Goal: Task Accomplishment & Management: Complete application form

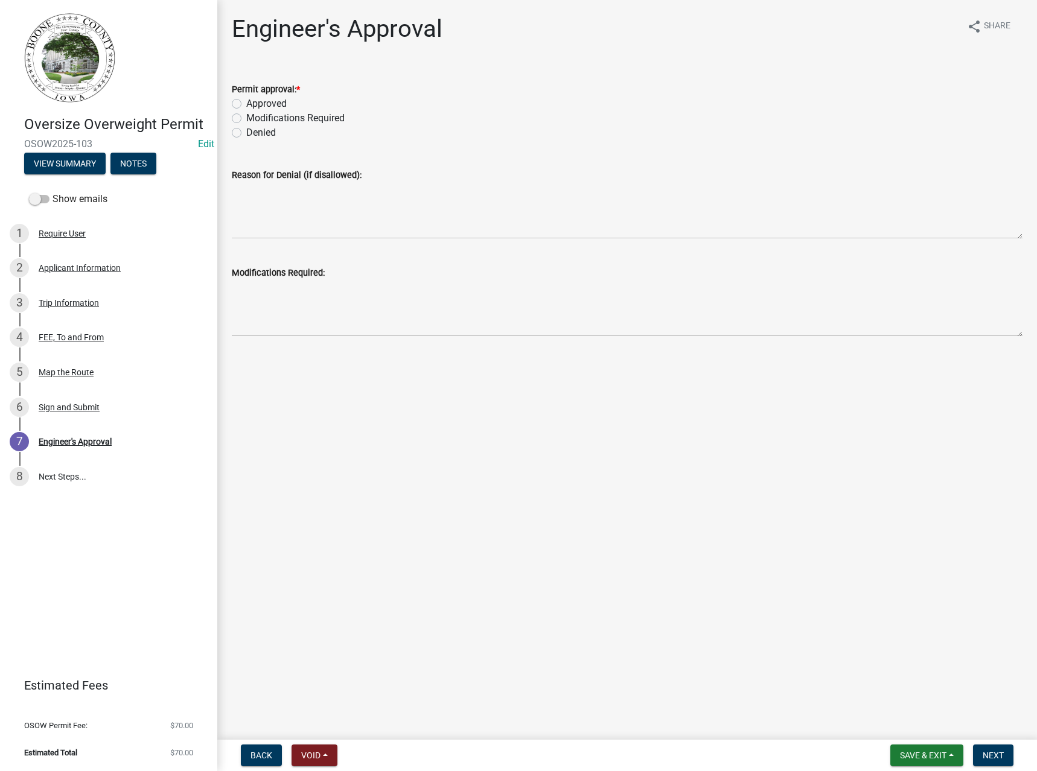
click at [278, 105] on label "Approved" at bounding box center [266, 104] width 40 height 14
click at [254, 104] on input "Approved" at bounding box center [250, 101] width 8 height 8
radio input "true"
click at [997, 754] on span "Next" at bounding box center [993, 756] width 21 height 10
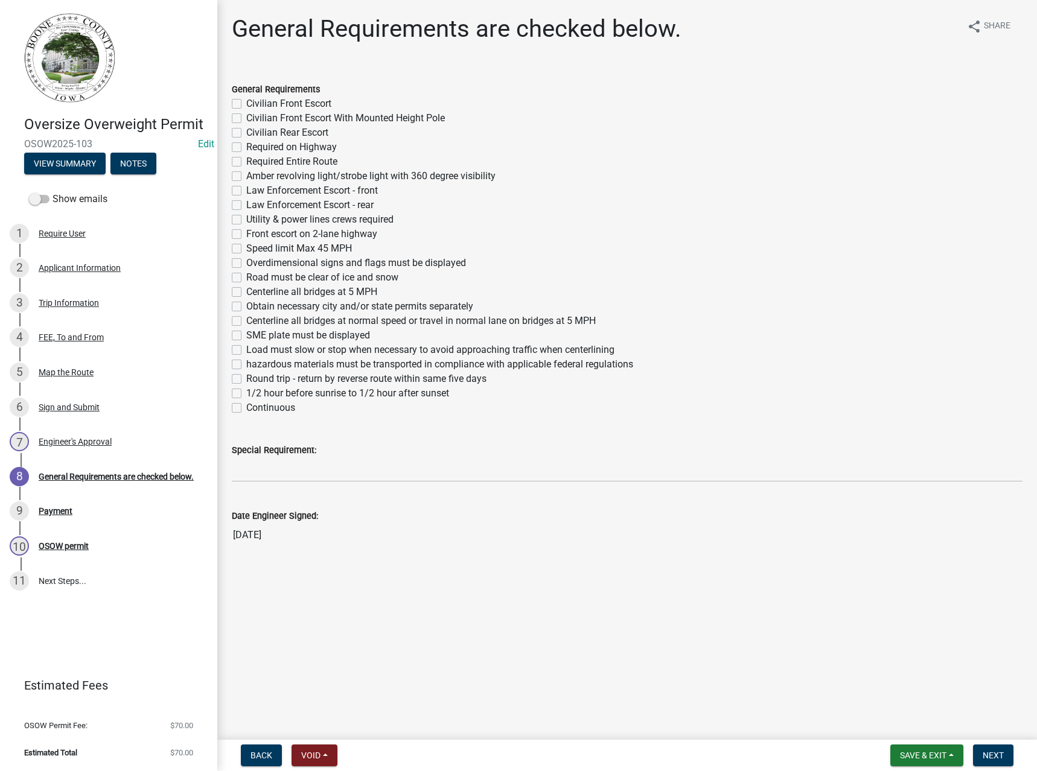
click at [257, 160] on label "Required Entire Route" at bounding box center [291, 162] width 91 height 14
click at [254, 160] on input "Required Entire Route" at bounding box center [250, 159] width 8 height 8
checkbox input "true"
checkbox input "false"
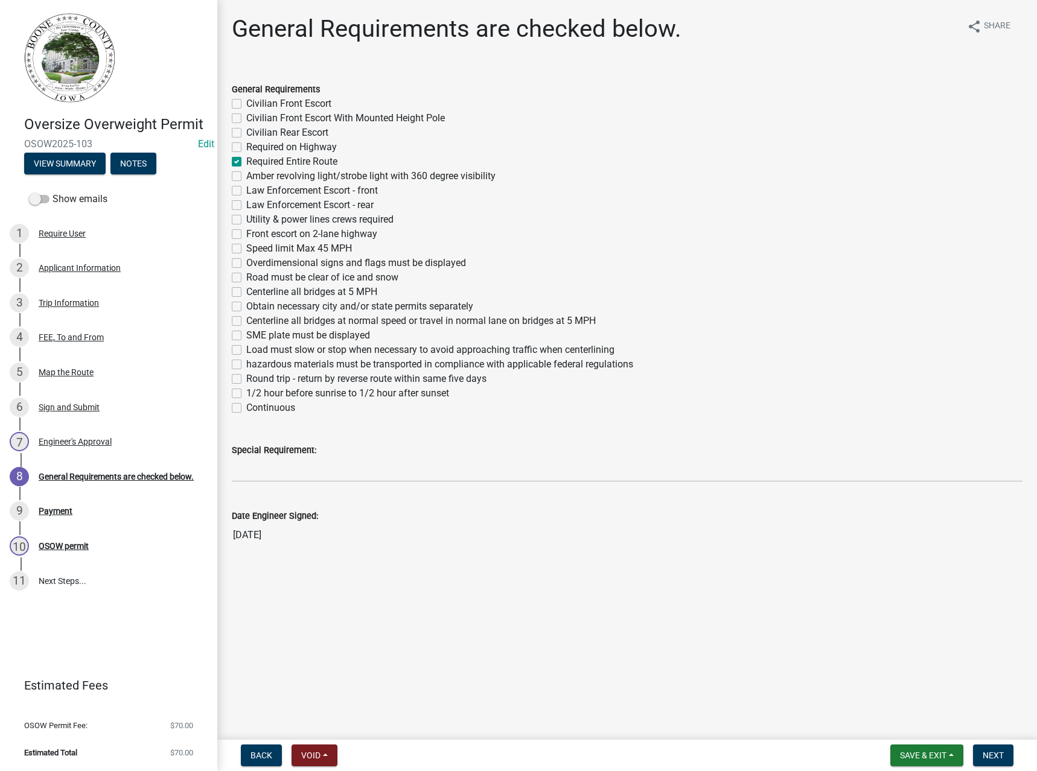
checkbox input "false"
checkbox input "true"
checkbox input "false"
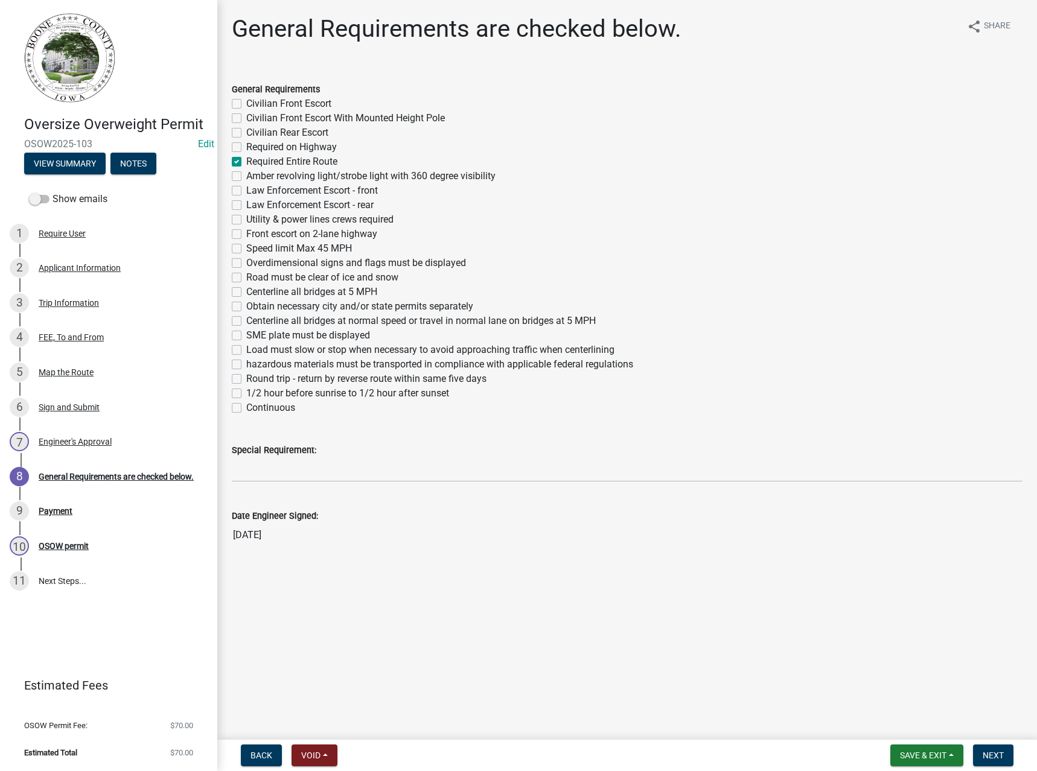
checkbox input "false"
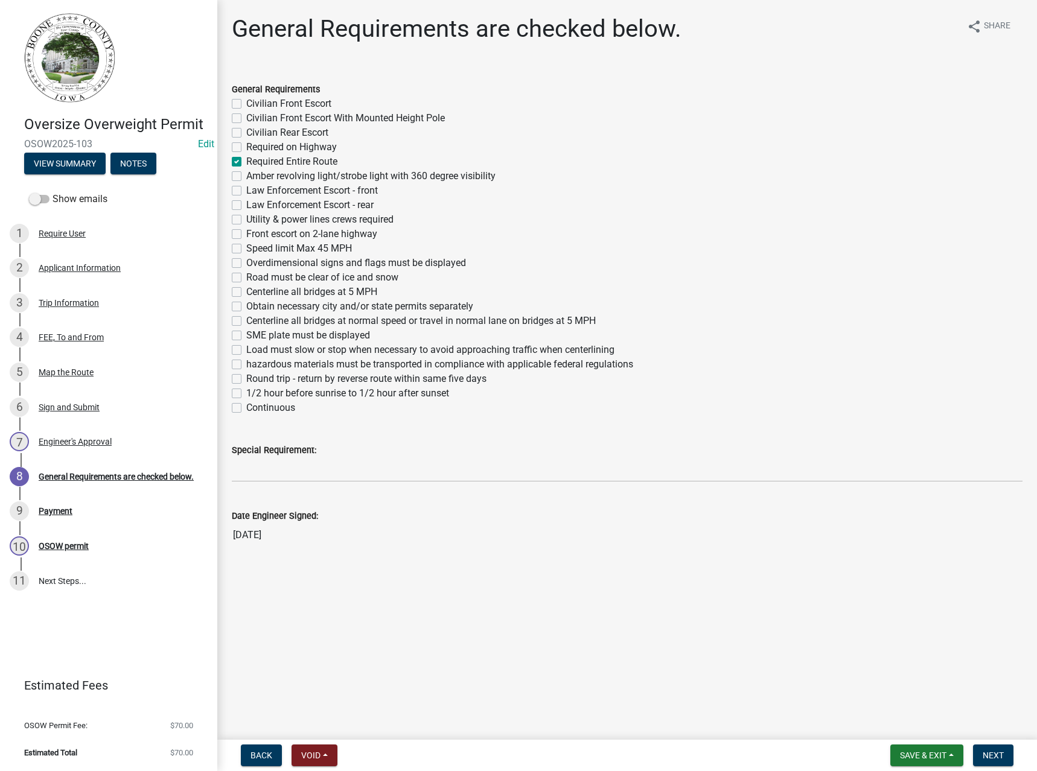
checkbox input "false"
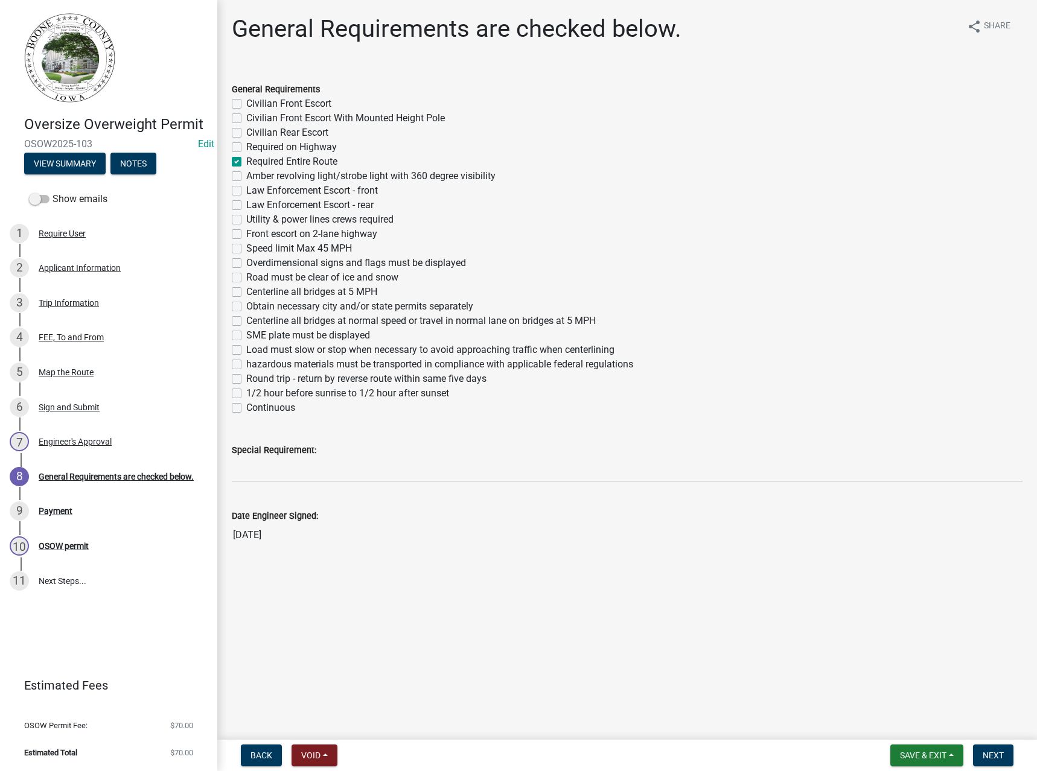
checkbox input "false"
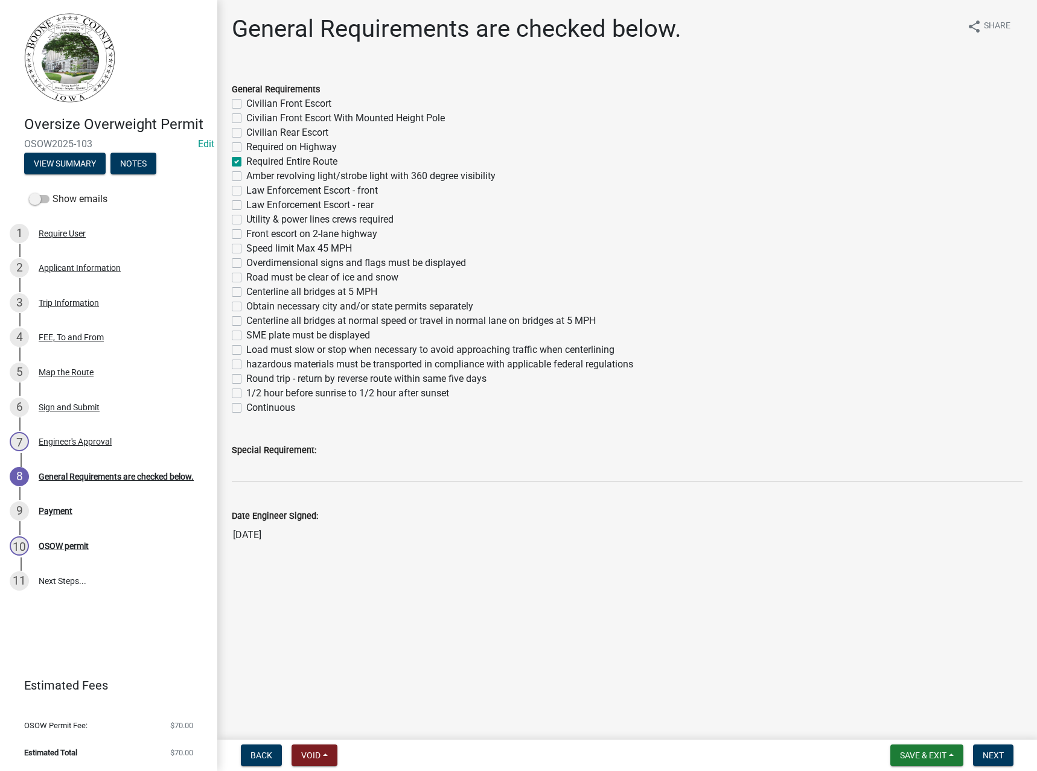
click at [268, 305] on label "Obtain necessary city and/or state permits separately" at bounding box center [359, 306] width 227 height 14
click at [254, 305] on input "Obtain necessary city and/or state permits separately" at bounding box center [250, 303] width 8 height 8
checkbox input "true"
checkbox input "false"
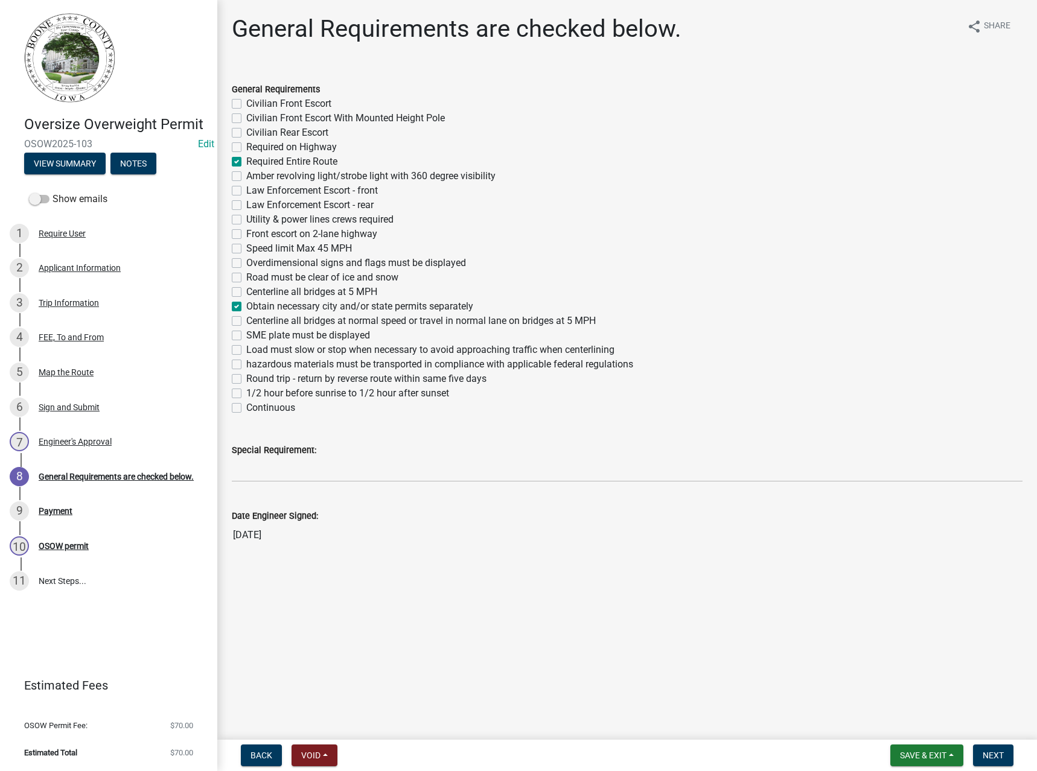
checkbox input "false"
checkbox input "true"
checkbox input "false"
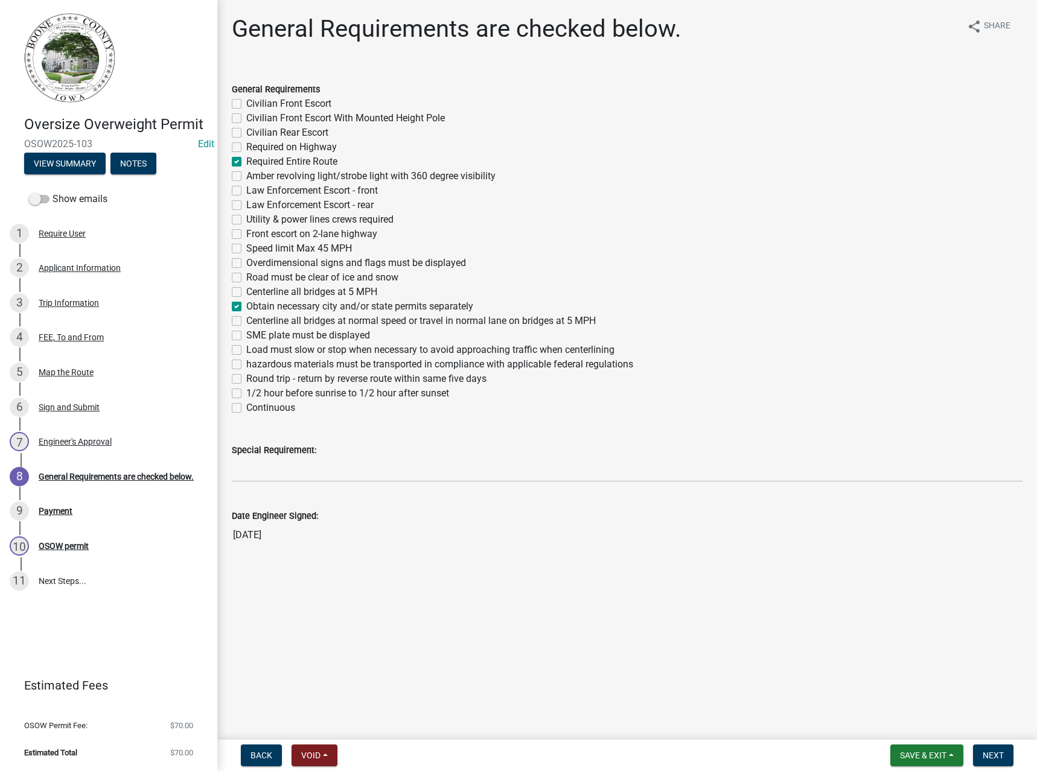
checkbox input "false"
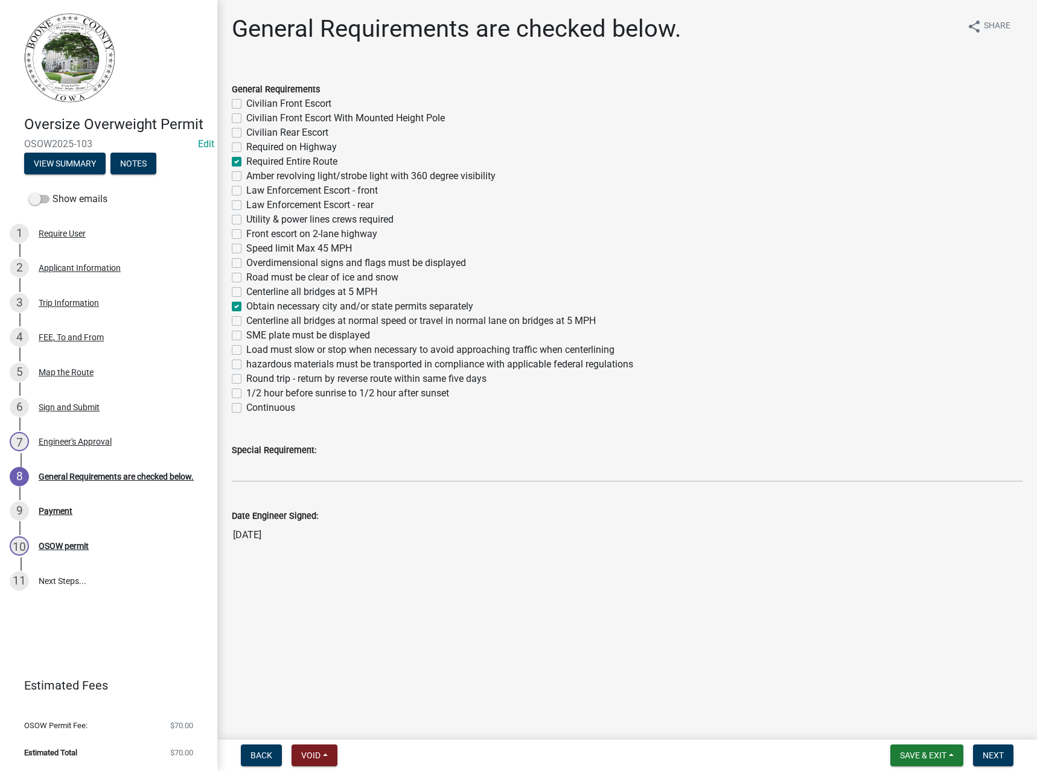
checkbox input "false"
checkbox input "true"
checkbox input "false"
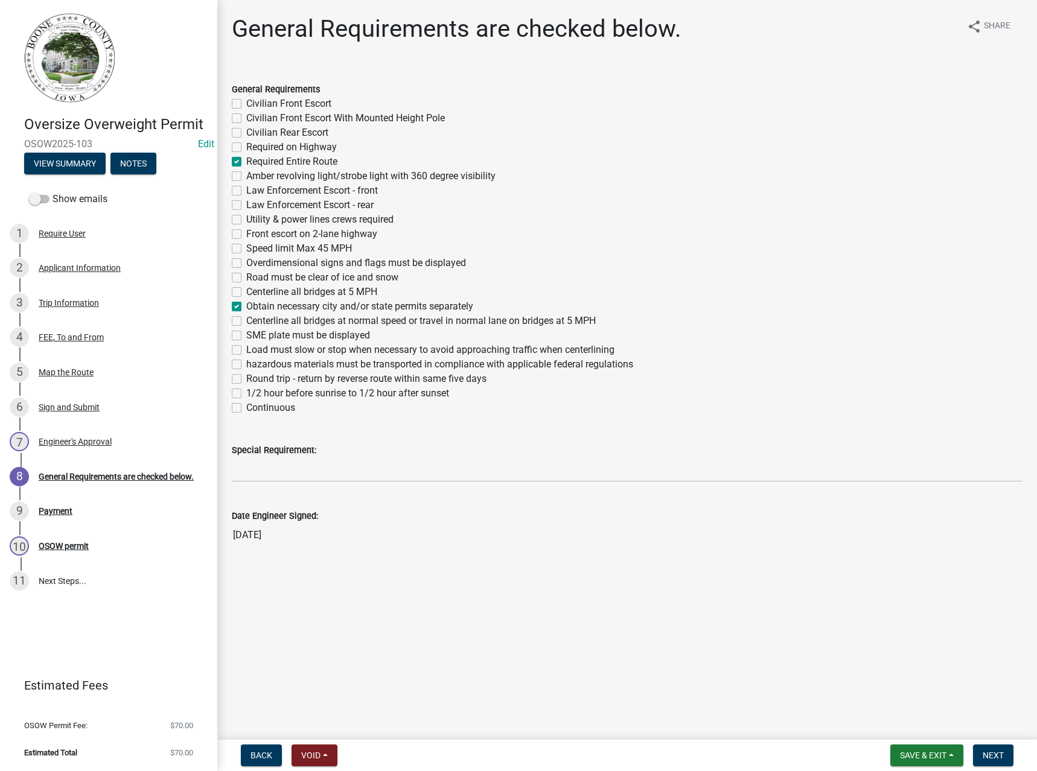
checkbox input "false"
click at [261, 408] on label "Continuous" at bounding box center [270, 408] width 49 height 14
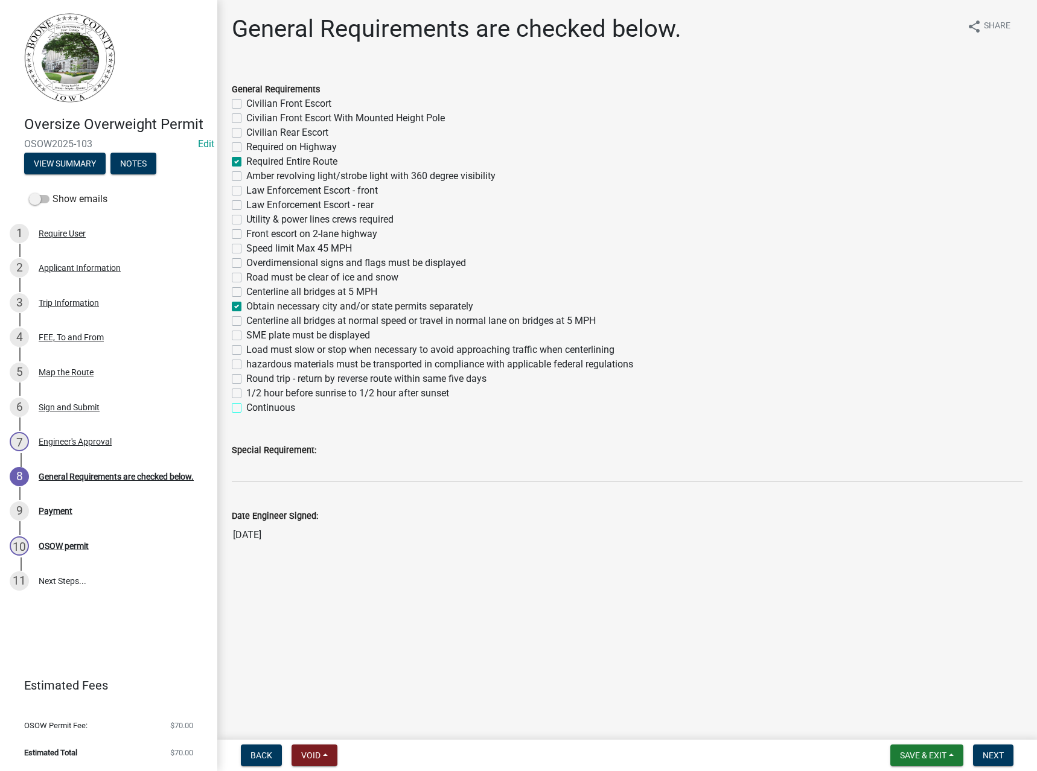
click at [254, 408] on input "Continuous" at bounding box center [250, 405] width 8 height 8
checkbox input "true"
checkbox input "false"
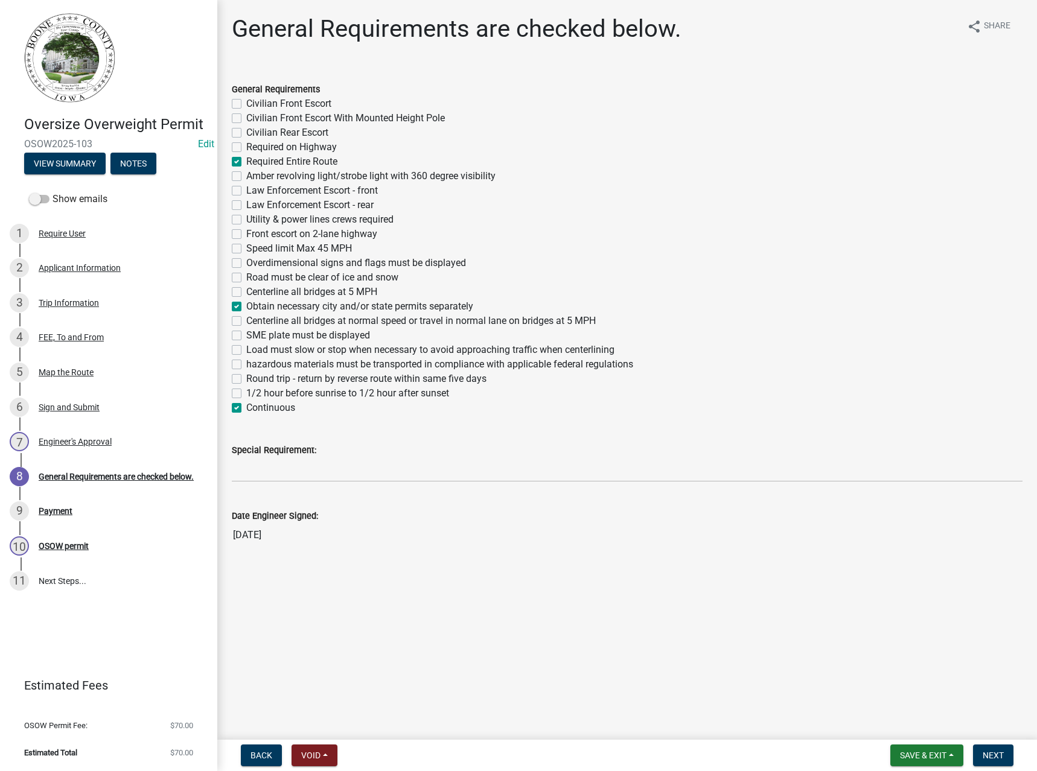
checkbox input "false"
checkbox input "true"
checkbox input "false"
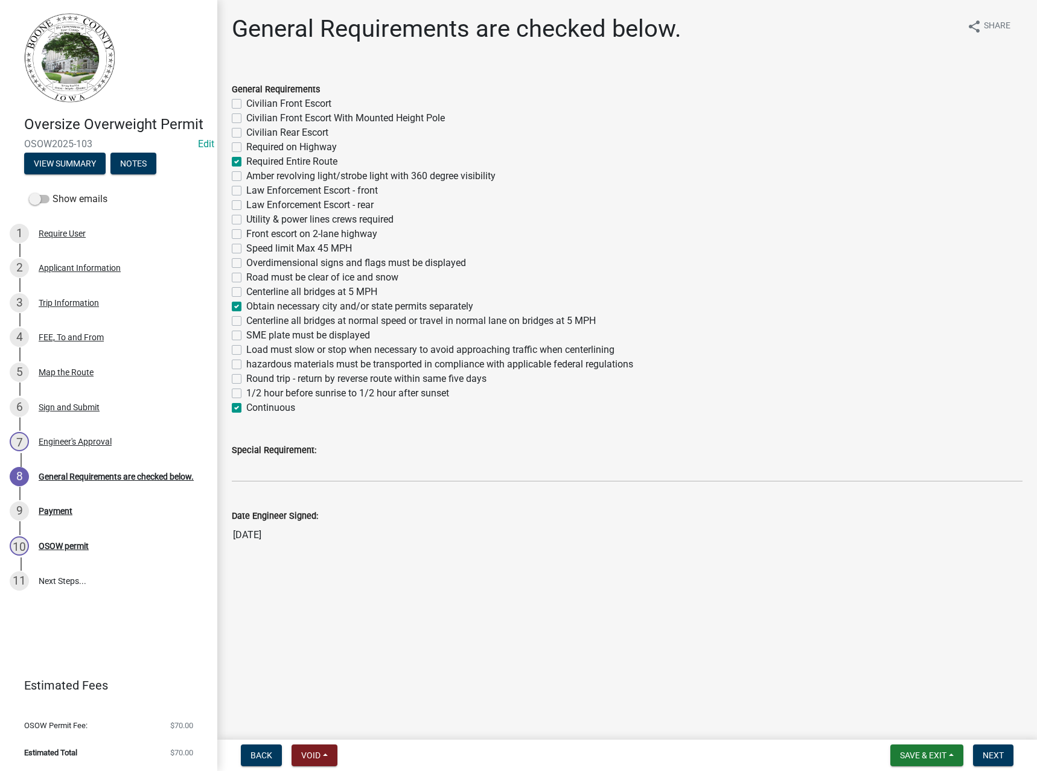
checkbox input "false"
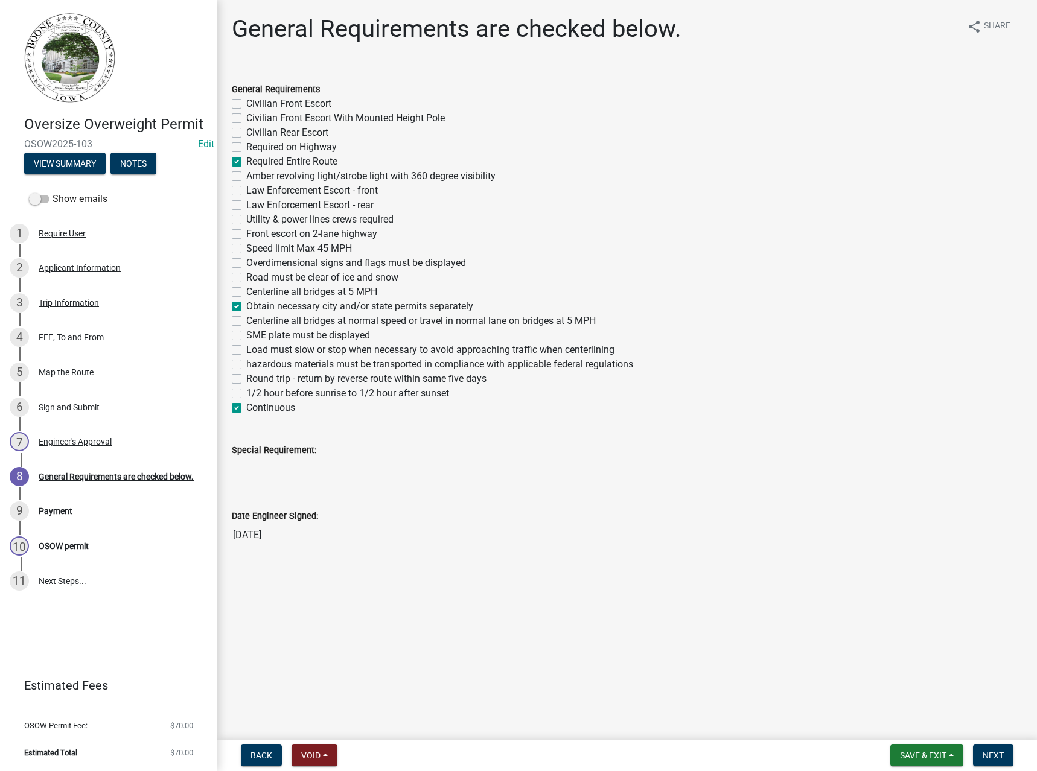
checkbox input "false"
checkbox input "true"
checkbox input "false"
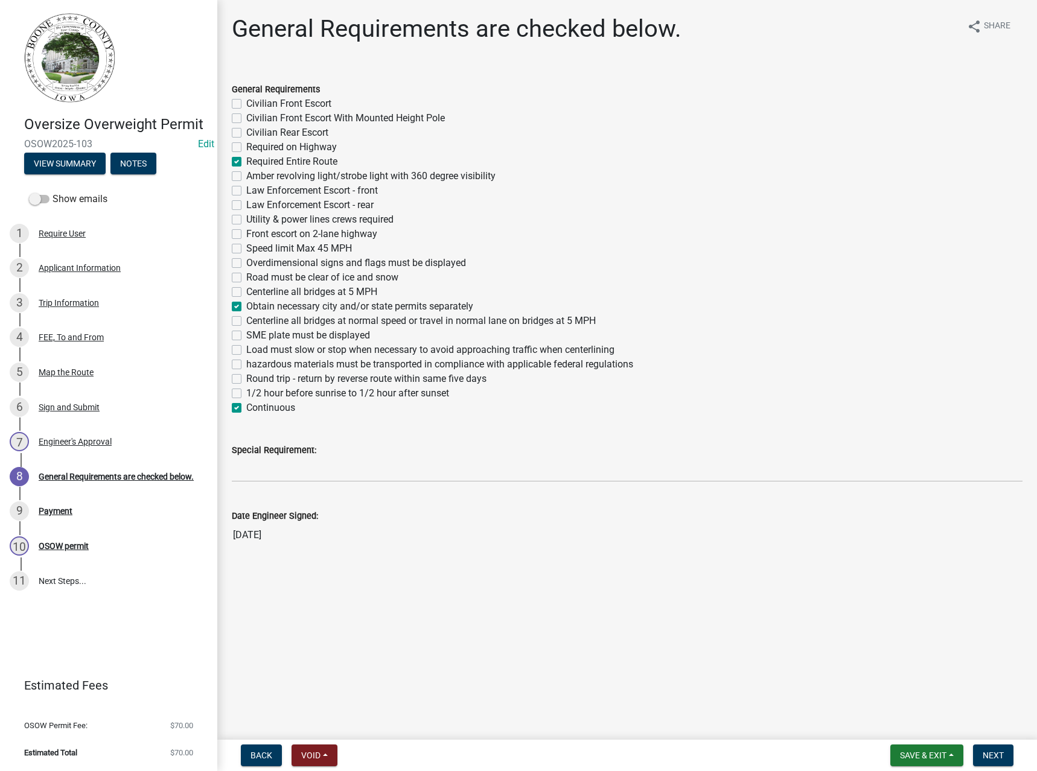
checkbox input "false"
checkbox input "true"
click at [270, 375] on label "Round trip - return by reverse route within same five days" at bounding box center [366, 379] width 240 height 14
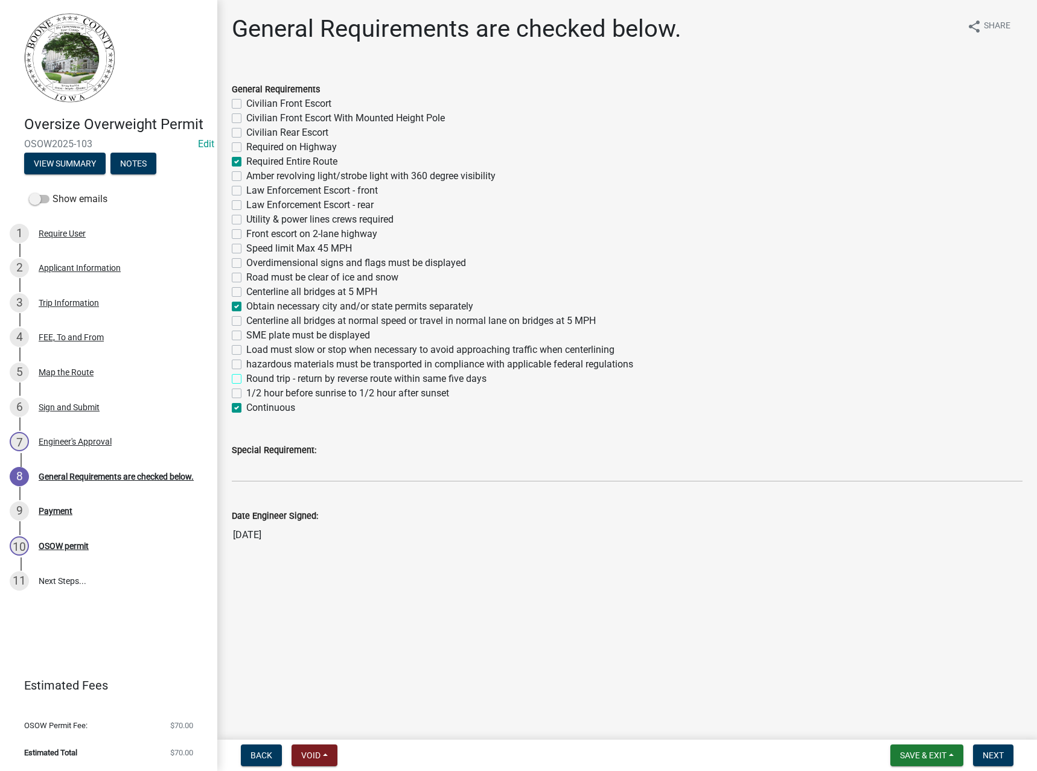
click at [254, 375] on input "Round trip - return by reverse route within same five days" at bounding box center [250, 376] width 8 height 8
checkbox input "true"
checkbox input "false"
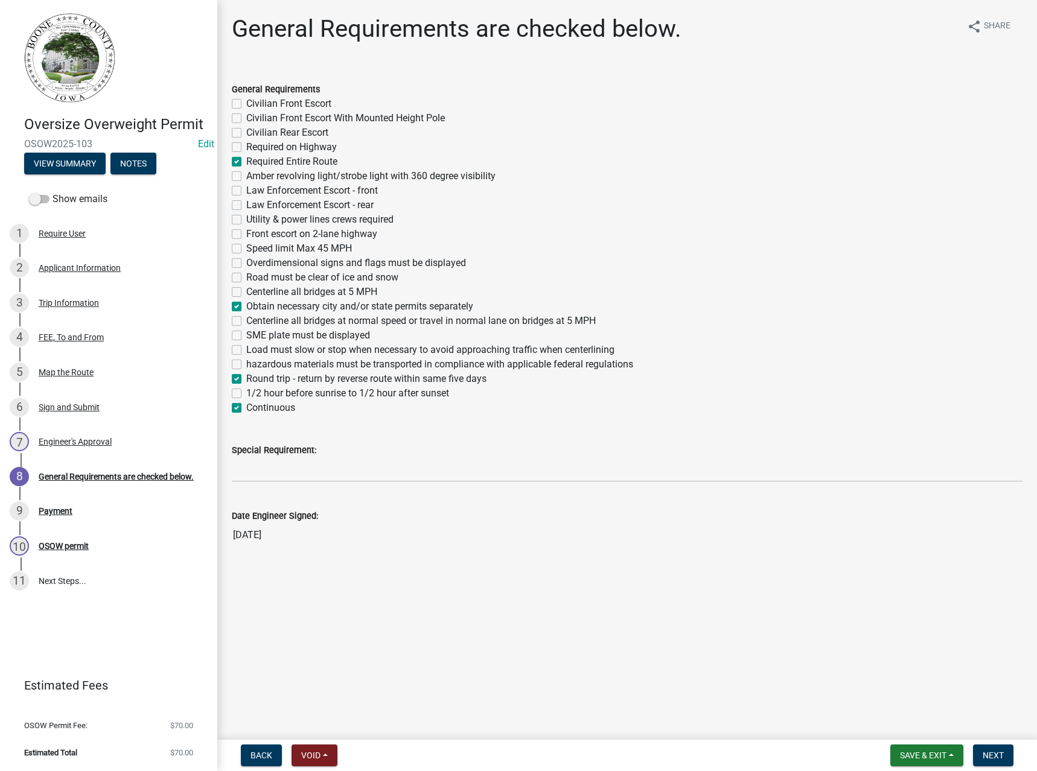
checkbox input "false"
checkbox input "true"
checkbox input "false"
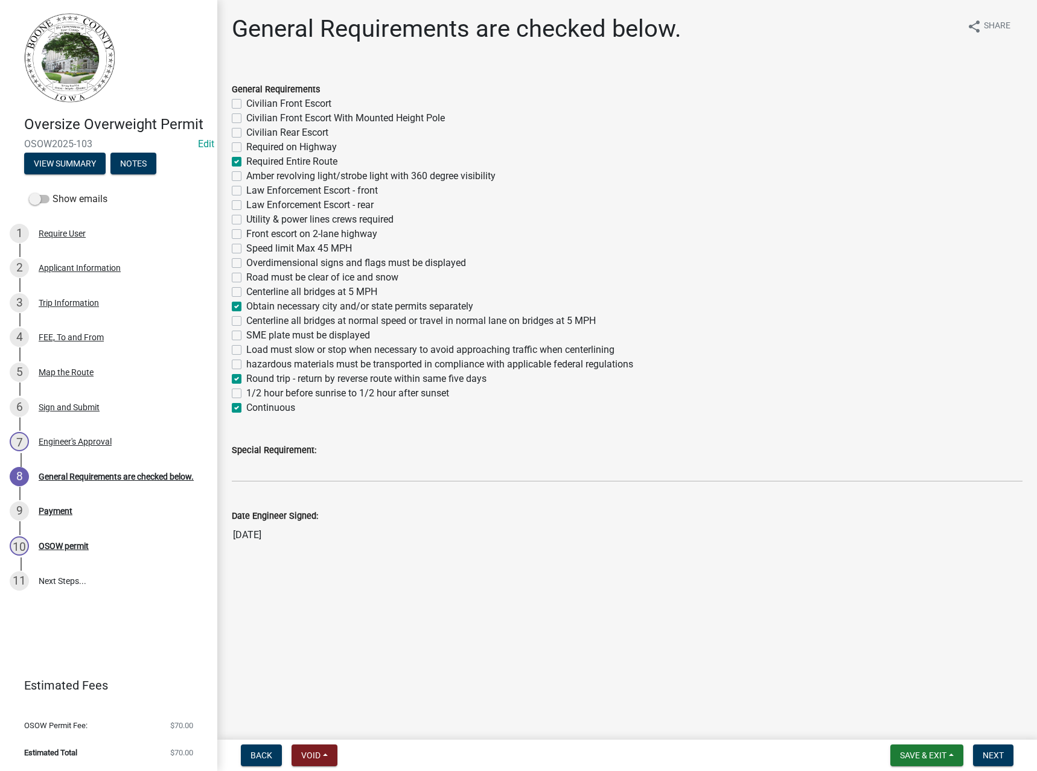
checkbox input "false"
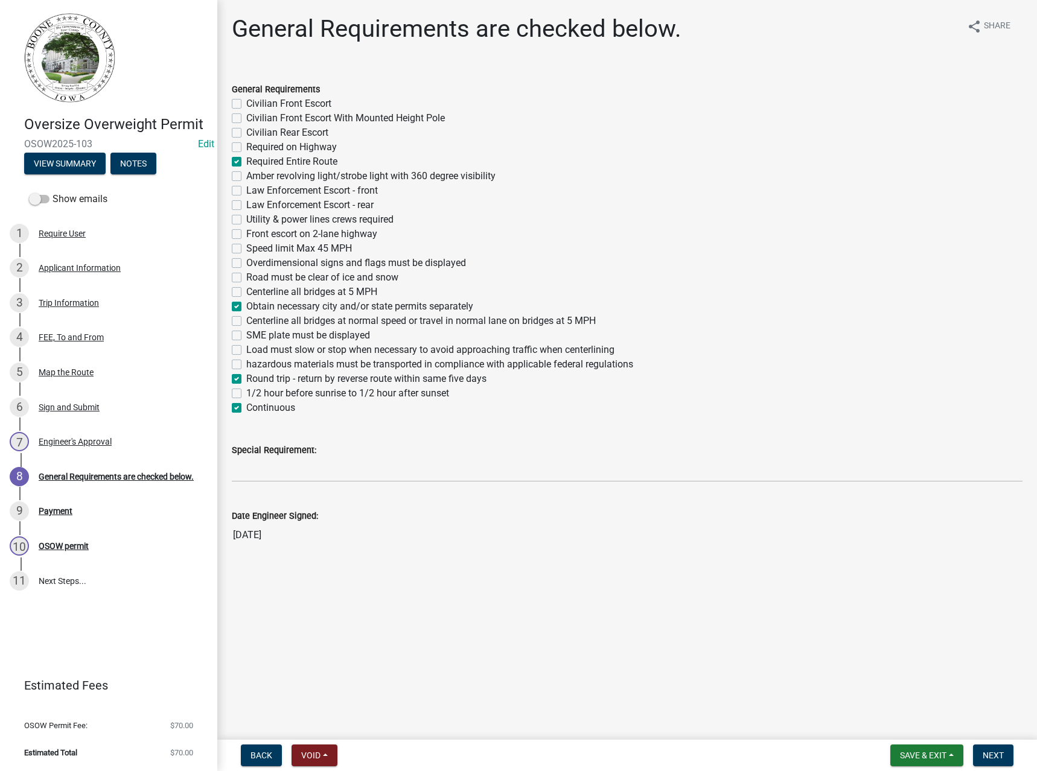
checkbox input "false"
checkbox input "true"
checkbox input "false"
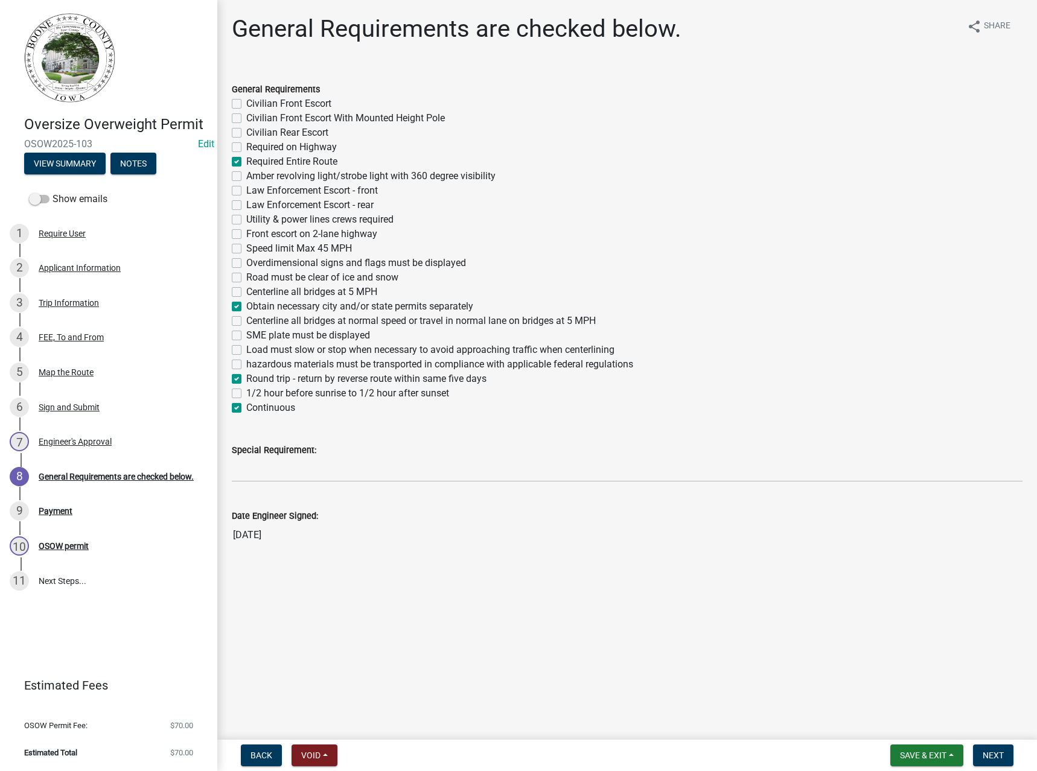
checkbox input "false"
checkbox input "true"
checkbox input "false"
checkbox input "true"
click at [987, 759] on span "Next" at bounding box center [993, 756] width 21 height 10
